Goal: Information Seeking & Learning: Learn about a topic

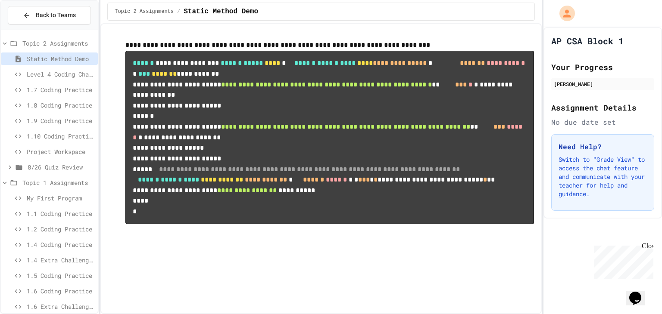
click at [53, 74] on span "Level 4 Coding Challenge" at bounding box center [61, 74] width 68 height 9
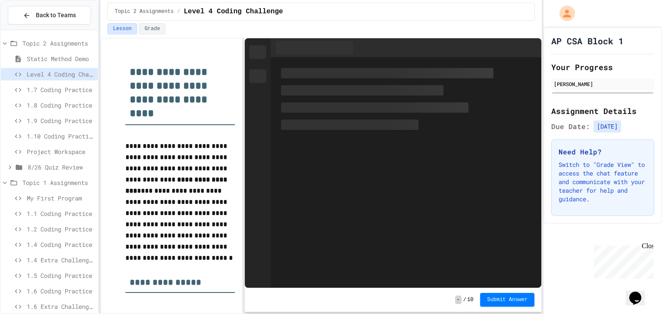
click at [62, 168] on span "8/26 Quiz Review" at bounding box center [61, 167] width 67 height 9
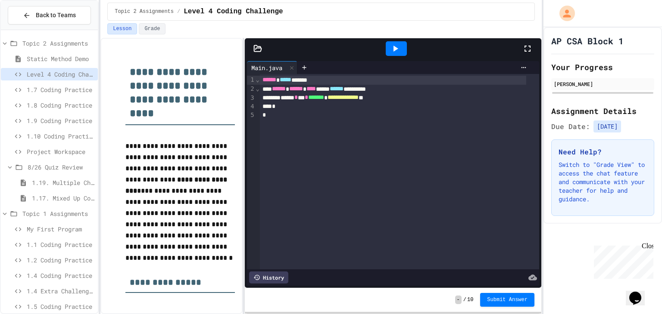
click at [62, 168] on span "8/26 Quiz Review" at bounding box center [61, 167] width 67 height 9
click at [64, 151] on span "Project Workspace" at bounding box center [61, 151] width 68 height 9
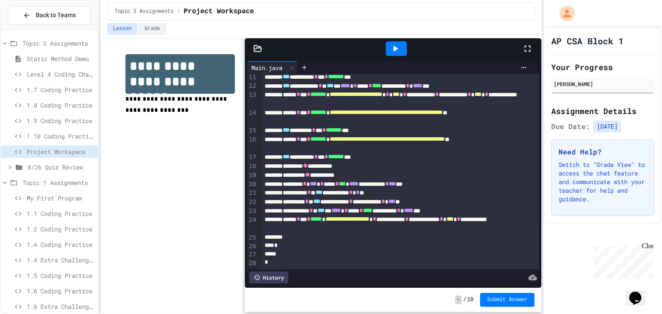
scroll to position [98, 0]
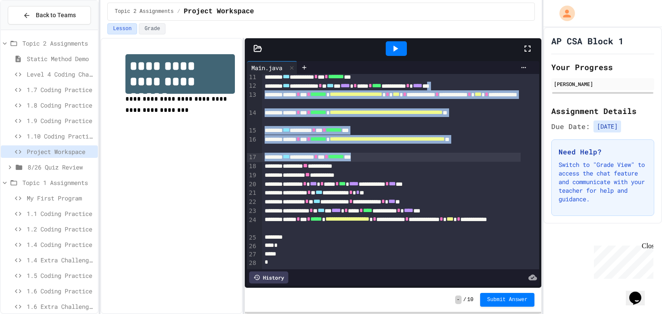
drag, startPoint x: 490, startPoint y: 119, endPoint x: 493, endPoint y: 152, distance: 33.7
click at [493, 152] on div "**********" at bounding box center [400, 125] width 277 height 287
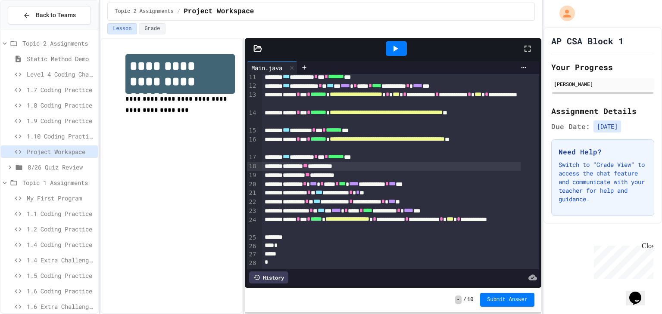
click at [489, 162] on div "******** ** *********" at bounding box center [391, 166] width 258 height 9
click at [395, 44] on icon at bounding box center [395, 49] width 10 height 10
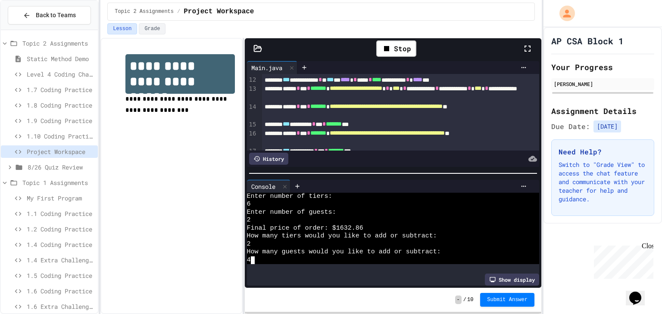
scroll to position [7, 0]
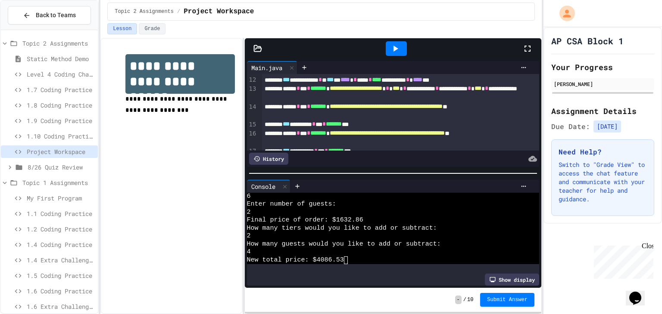
click at [392, 52] on icon at bounding box center [395, 49] width 10 height 10
